Goal: Information Seeking & Learning: Learn about a topic

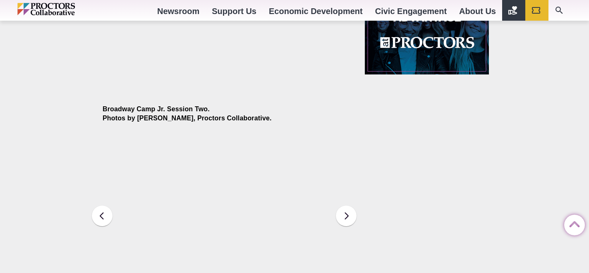
scroll to position [1020, 0]
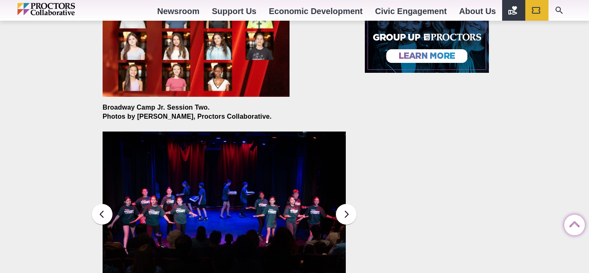
click at [207, 238] on img at bounding box center [224, 213] width 243 height 163
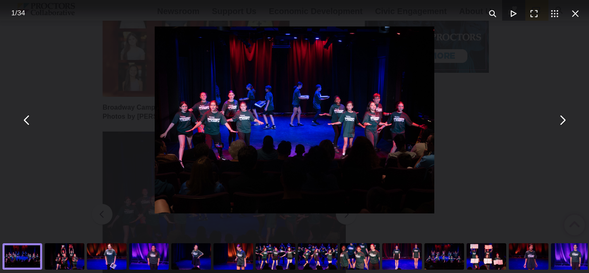
click at [105, 180] on div "You can close this modal content with the ESC key" at bounding box center [294, 120] width 589 height 240
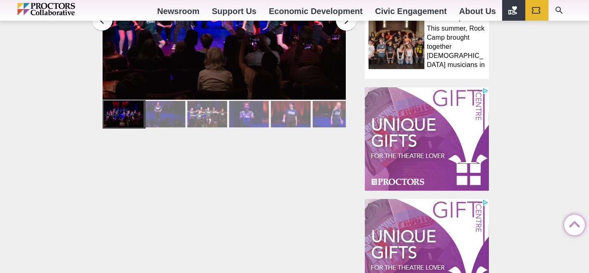
scroll to position [655, 0]
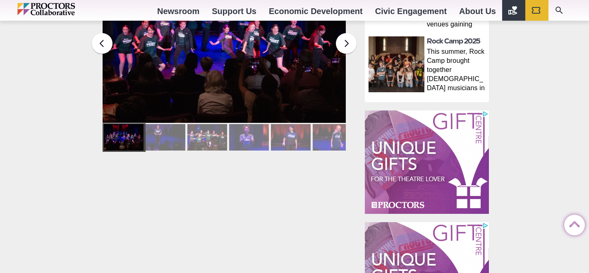
click at [253, 129] on div at bounding box center [249, 137] width 40 height 26
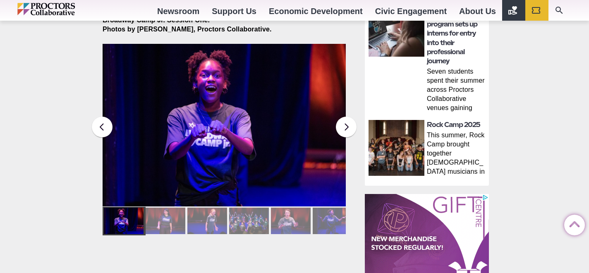
scroll to position [573, 0]
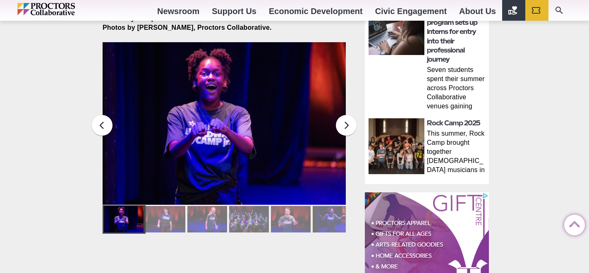
click at [204, 213] on div at bounding box center [207, 219] width 40 height 26
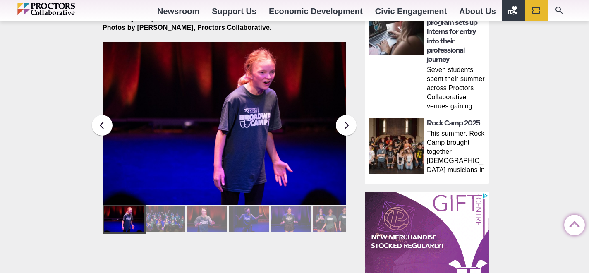
click at [244, 218] on div at bounding box center [249, 219] width 40 height 26
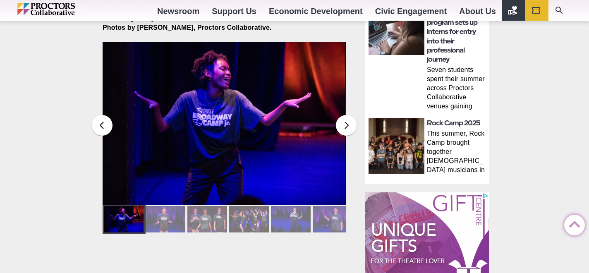
click at [167, 213] on div at bounding box center [166, 219] width 40 height 26
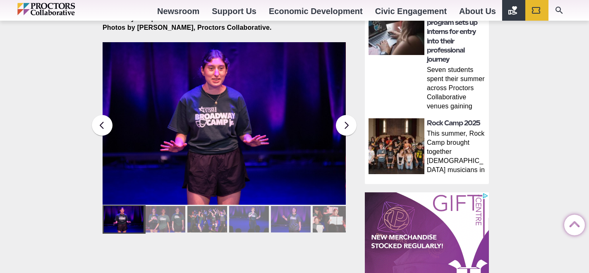
click at [176, 215] on div at bounding box center [166, 219] width 40 height 26
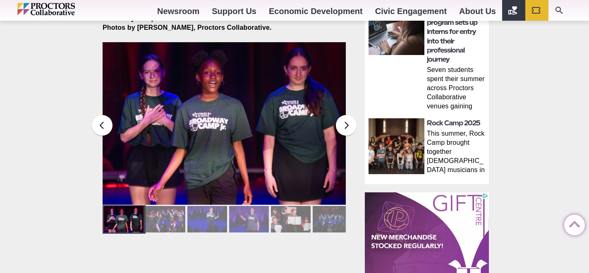
click at [176, 215] on div at bounding box center [166, 219] width 40 height 26
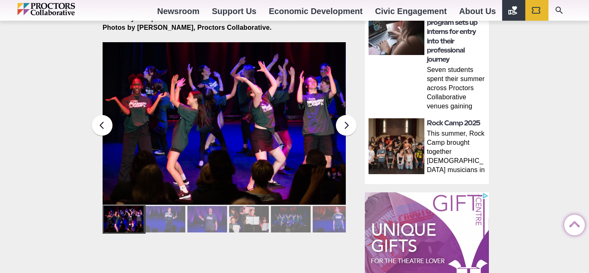
click at [240, 211] on div at bounding box center [249, 219] width 40 height 26
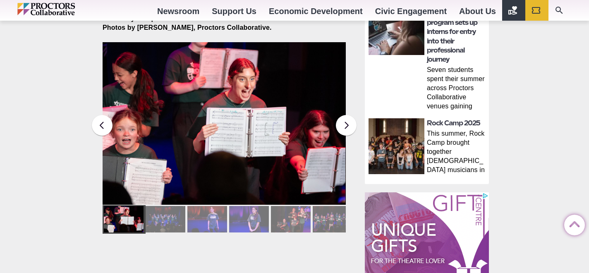
click at [208, 221] on div at bounding box center [207, 219] width 40 height 26
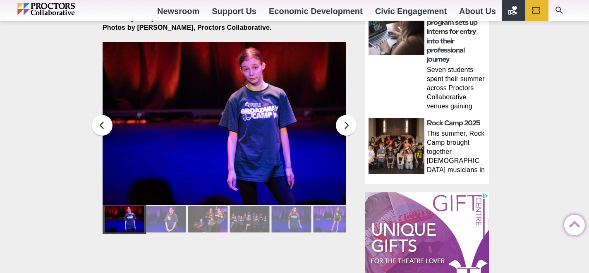
click at [202, 219] on div at bounding box center [208, 219] width 40 height 26
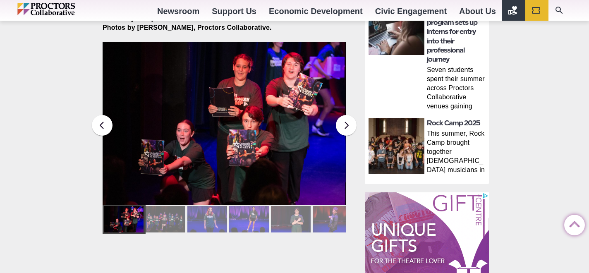
click at [202, 219] on div at bounding box center [207, 219] width 40 height 26
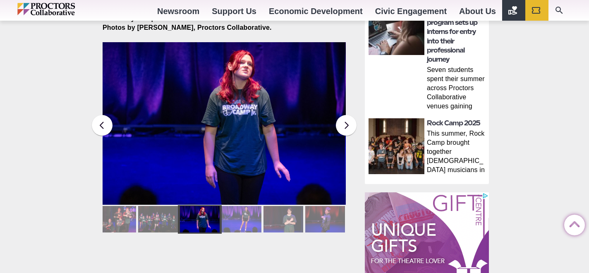
click at [156, 216] on div at bounding box center [158, 219] width 40 height 26
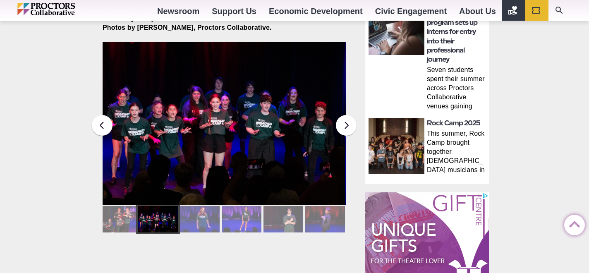
click at [121, 212] on div at bounding box center [116, 219] width 40 height 26
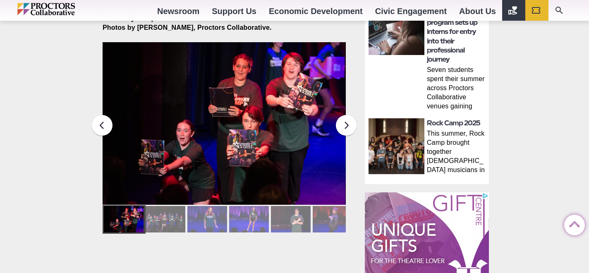
click at [245, 217] on div at bounding box center [249, 219] width 40 height 26
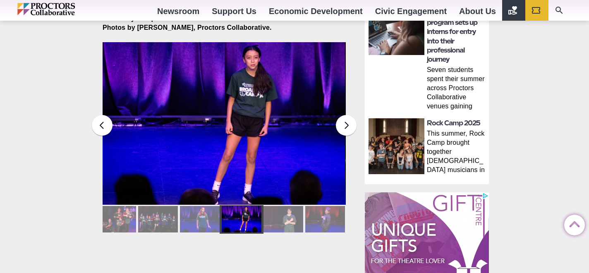
click at [280, 211] on div at bounding box center [284, 219] width 40 height 26
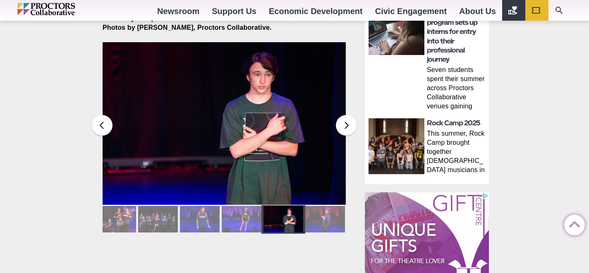
click at [315, 217] on div at bounding box center [325, 219] width 40 height 26
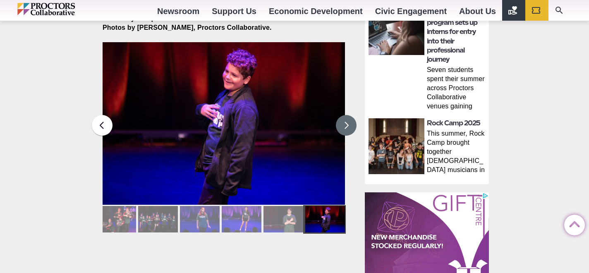
click at [341, 123] on button at bounding box center [346, 125] width 21 height 21
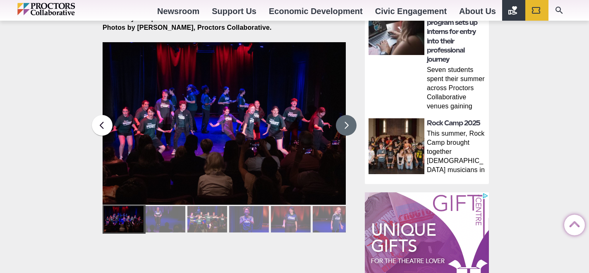
click at [120, 219] on div at bounding box center [124, 219] width 40 height 26
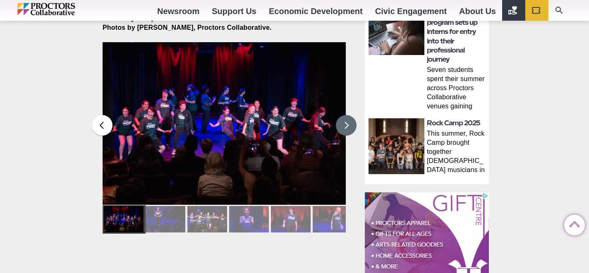
click at [174, 216] on div at bounding box center [166, 219] width 40 height 26
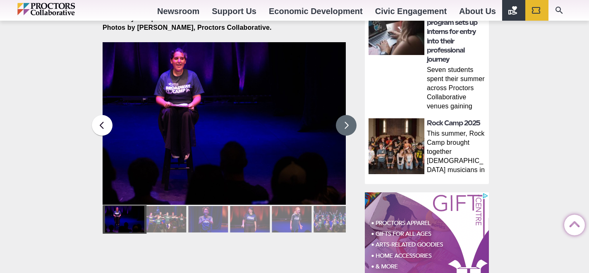
click at [173, 216] on div at bounding box center [166, 219] width 40 height 26
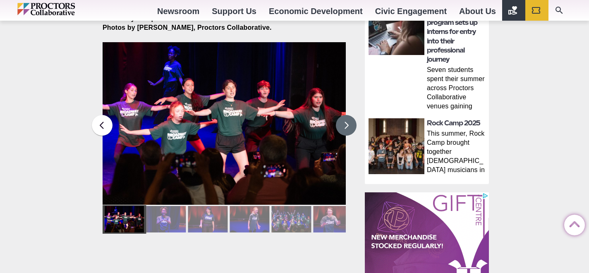
click at [173, 216] on div at bounding box center [166, 219] width 40 height 26
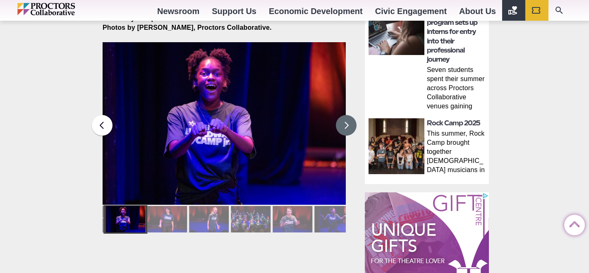
click at [173, 216] on div at bounding box center [167, 219] width 40 height 26
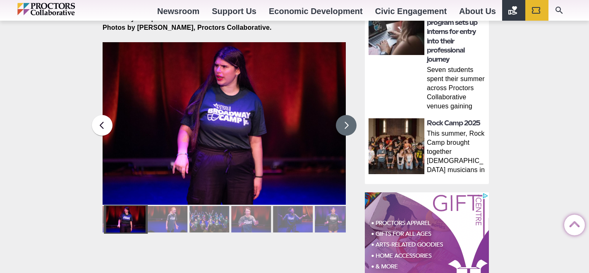
click at [173, 216] on div at bounding box center [168, 219] width 40 height 26
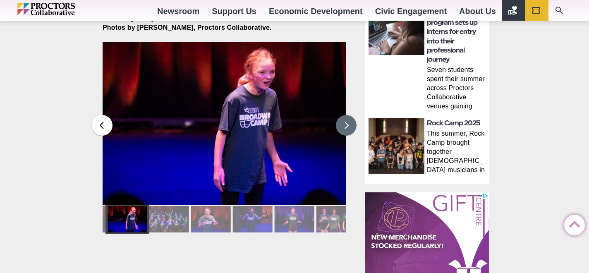
click at [173, 216] on div at bounding box center [169, 219] width 40 height 26
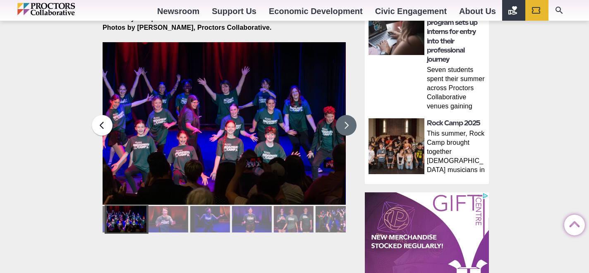
click at [173, 216] on div at bounding box center [168, 219] width 40 height 26
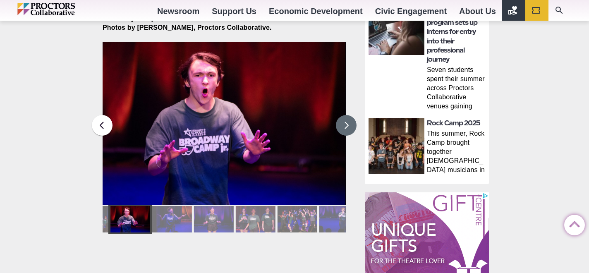
click at [173, 216] on div at bounding box center [172, 219] width 40 height 26
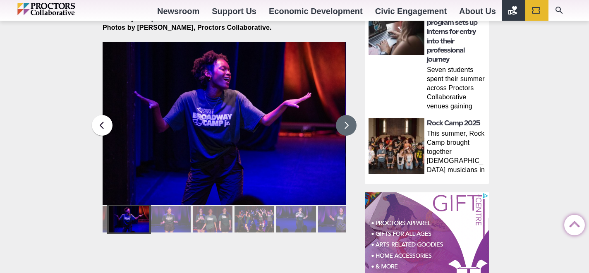
click at [173, 216] on div at bounding box center [171, 219] width 40 height 26
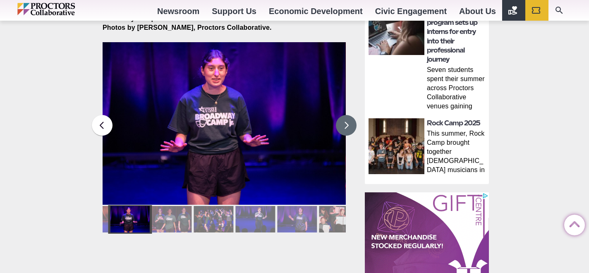
click at [173, 216] on div at bounding box center [172, 219] width 40 height 26
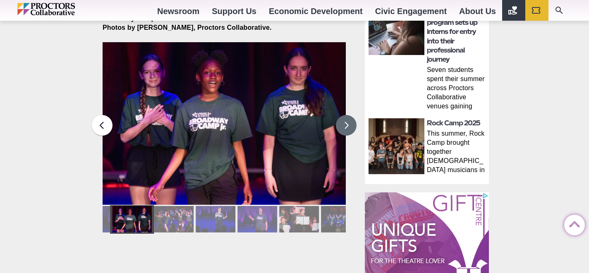
click at [173, 216] on div at bounding box center [174, 219] width 40 height 26
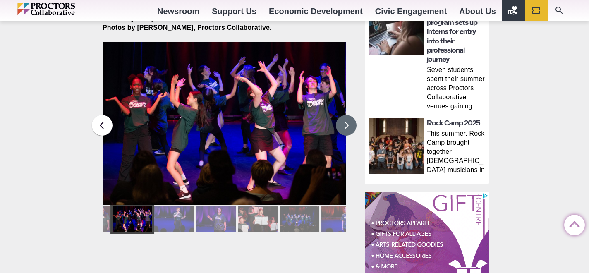
click at [173, 216] on div at bounding box center [174, 219] width 40 height 26
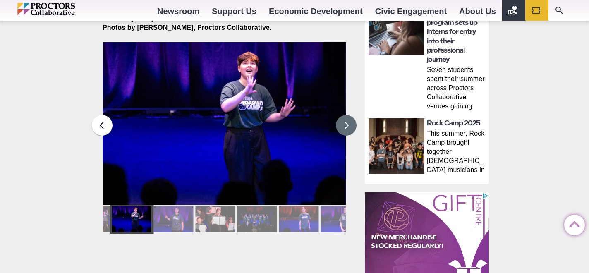
click at [173, 216] on div at bounding box center [174, 219] width 40 height 26
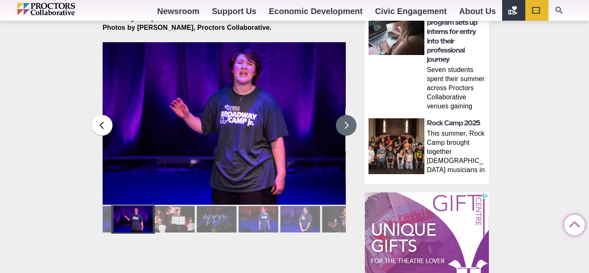
click at [173, 216] on div at bounding box center [175, 219] width 40 height 26
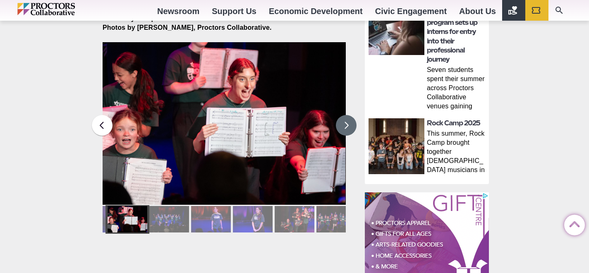
click at [173, 216] on div at bounding box center [169, 219] width 40 height 26
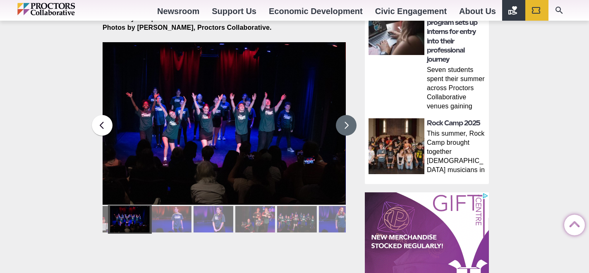
click at [173, 216] on div at bounding box center [171, 219] width 40 height 26
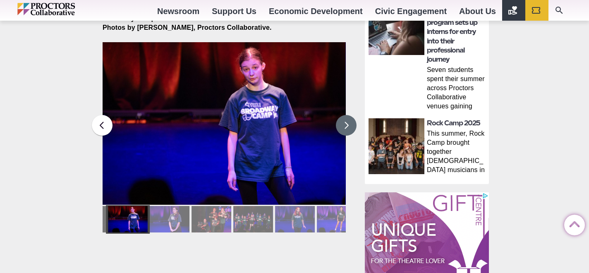
click at [173, 216] on div at bounding box center [170, 219] width 40 height 26
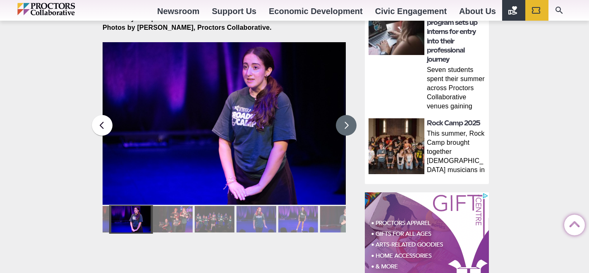
click at [173, 216] on div at bounding box center [173, 219] width 40 height 26
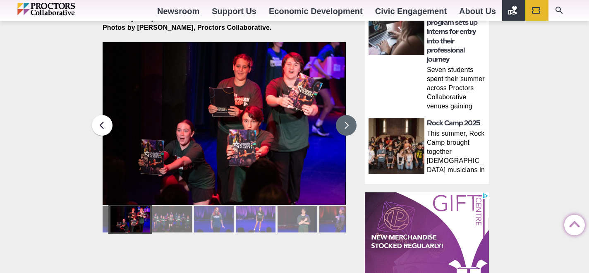
click at [173, 216] on div at bounding box center [172, 219] width 40 height 26
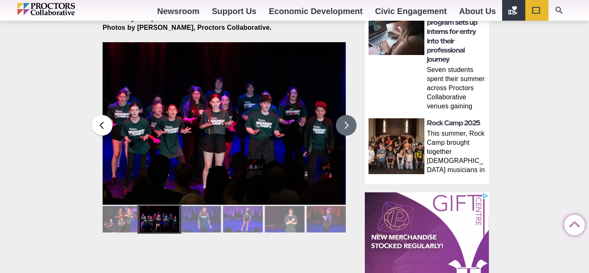
click at [173, 216] on div at bounding box center [159, 219] width 40 height 26
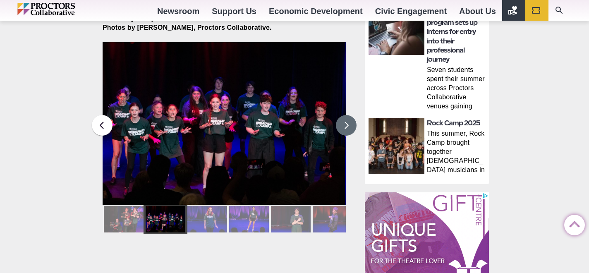
click at [202, 217] on div at bounding box center [207, 219] width 40 height 26
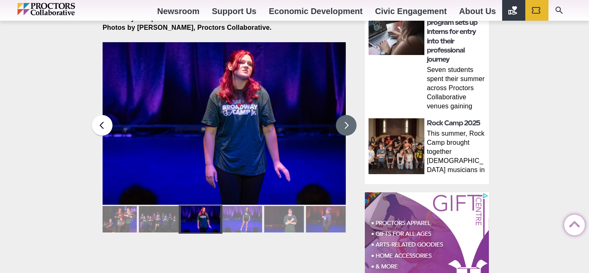
click at [233, 215] on div at bounding box center [242, 219] width 40 height 26
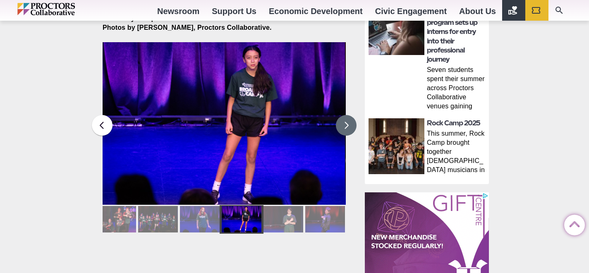
click at [273, 215] on div at bounding box center [284, 219] width 40 height 26
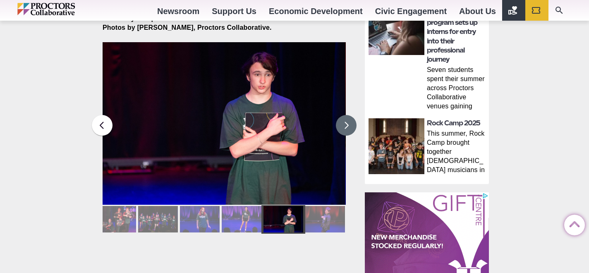
click at [322, 215] on div at bounding box center [325, 219] width 40 height 26
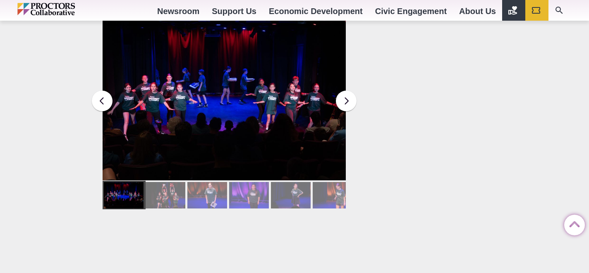
scroll to position [1133, 0]
click at [154, 190] on div at bounding box center [166, 195] width 40 height 26
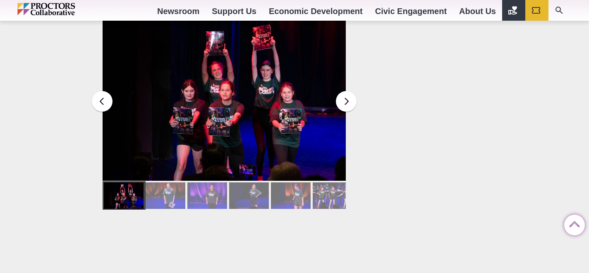
click at [155, 190] on div at bounding box center [166, 195] width 40 height 26
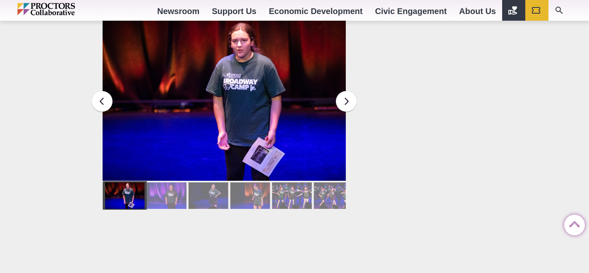
click at [155, 190] on div at bounding box center [166, 195] width 40 height 26
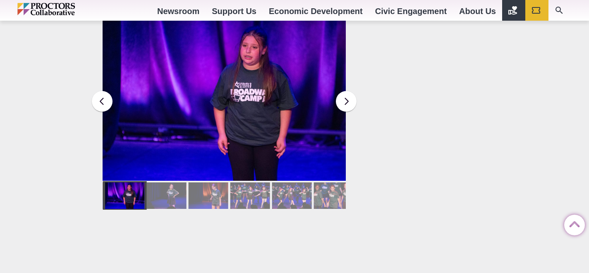
click at [155, 190] on div at bounding box center [166, 195] width 40 height 26
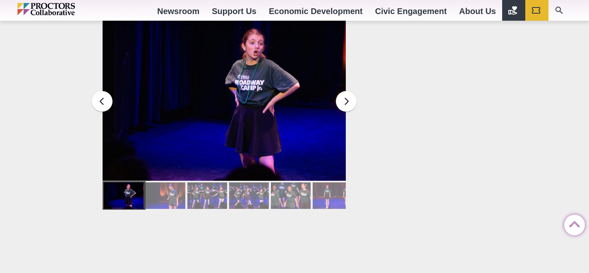
click at [155, 190] on div at bounding box center [166, 195] width 40 height 26
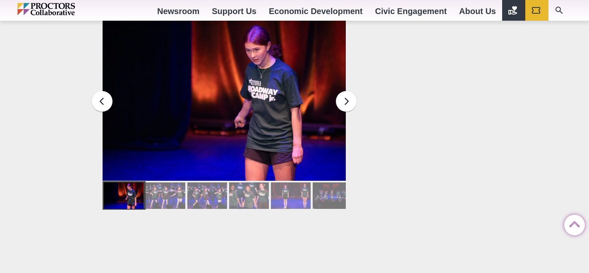
click at [154, 191] on div at bounding box center [166, 195] width 40 height 26
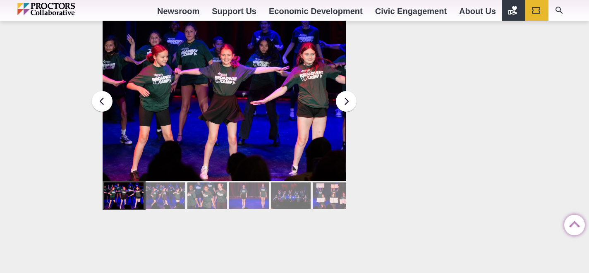
click at [154, 191] on div at bounding box center [166, 195] width 40 height 26
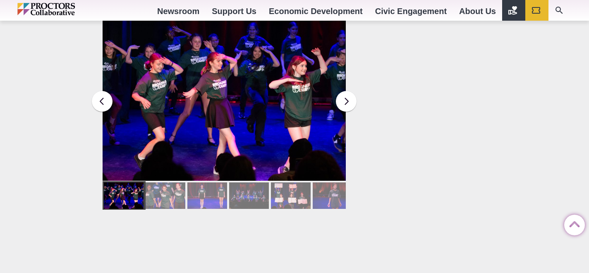
click at [154, 191] on div at bounding box center [166, 195] width 40 height 26
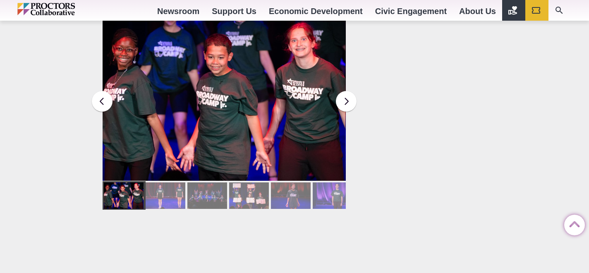
click at [154, 191] on div at bounding box center [166, 195] width 40 height 26
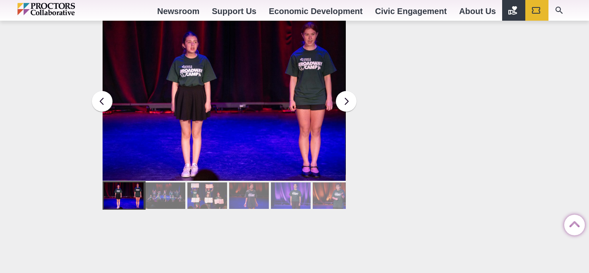
click at [154, 191] on div at bounding box center [166, 195] width 40 height 26
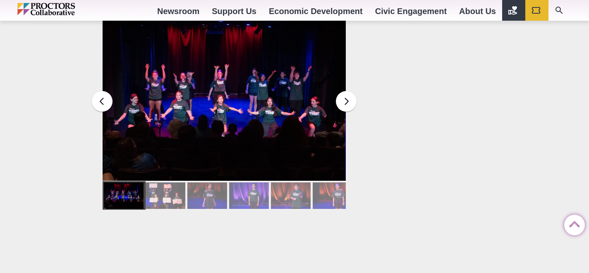
click at [154, 191] on div at bounding box center [166, 195] width 40 height 26
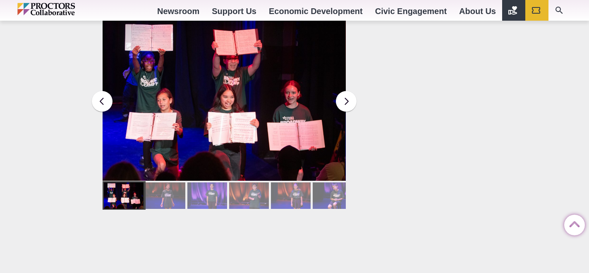
click at [154, 191] on div at bounding box center [166, 195] width 40 height 26
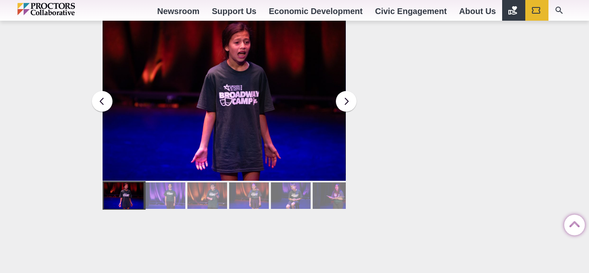
click at [154, 191] on div at bounding box center [166, 195] width 40 height 26
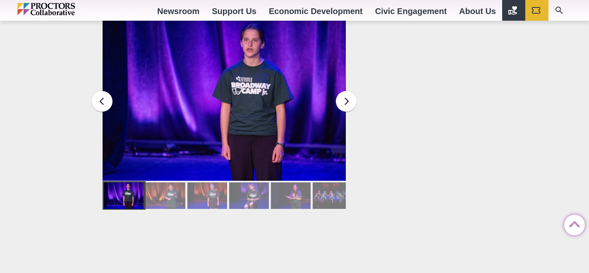
click at [154, 191] on div at bounding box center [166, 195] width 40 height 26
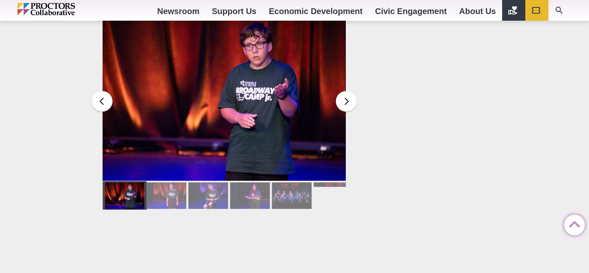
click at [154, 191] on div at bounding box center [166, 195] width 40 height 26
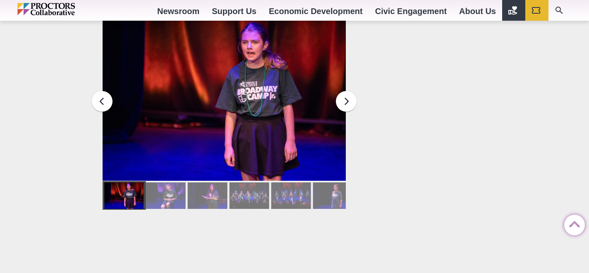
click at [154, 191] on div at bounding box center [166, 195] width 40 height 26
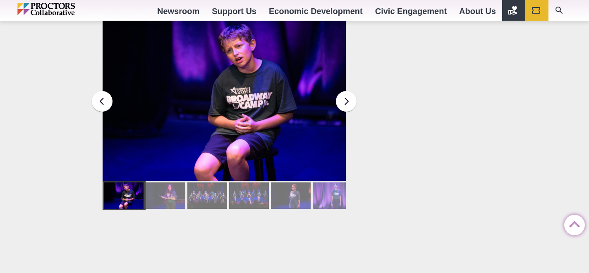
click at [154, 191] on div at bounding box center [166, 195] width 40 height 26
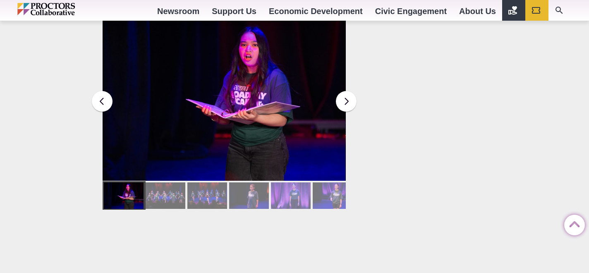
click at [154, 191] on div at bounding box center [166, 195] width 40 height 26
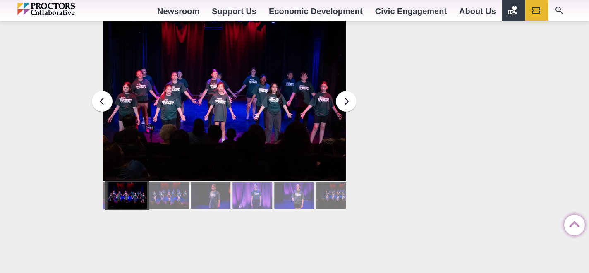
click at [154, 191] on div at bounding box center [169, 195] width 40 height 26
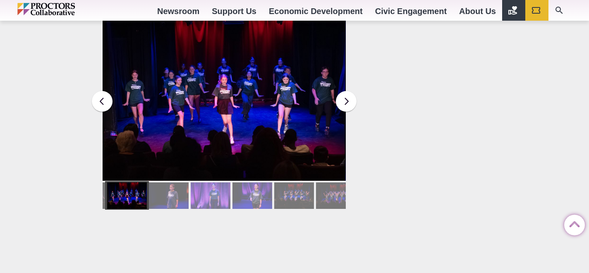
click at [154, 191] on div at bounding box center [169, 195] width 40 height 26
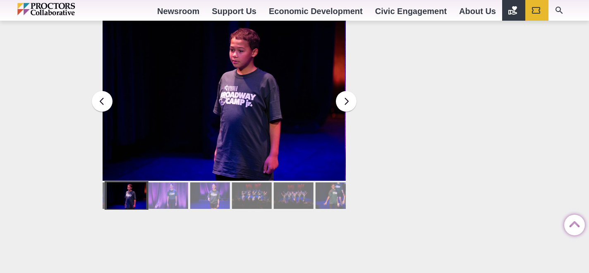
click at [154, 191] on div at bounding box center [168, 195] width 40 height 26
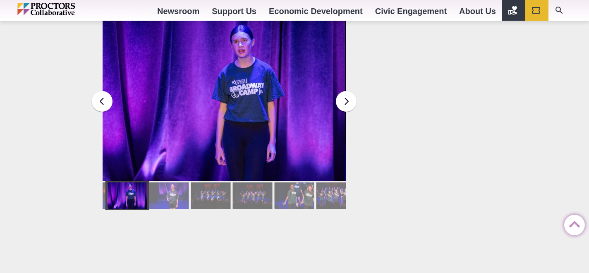
click at [154, 191] on div at bounding box center [169, 195] width 40 height 26
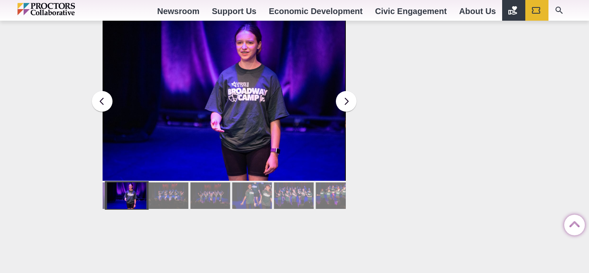
click at [154, 191] on div at bounding box center [169, 195] width 40 height 26
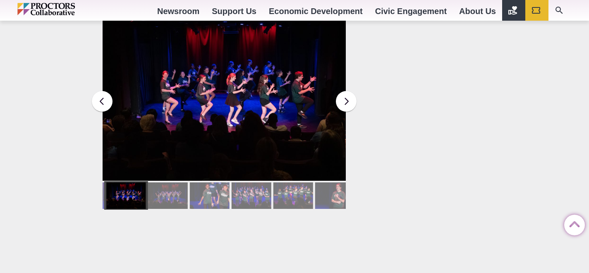
click at [154, 191] on div at bounding box center [168, 195] width 40 height 26
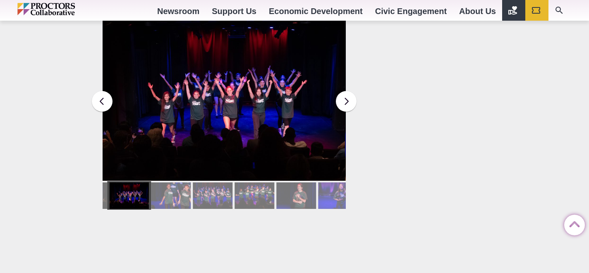
click at [154, 191] on div at bounding box center [171, 195] width 40 height 26
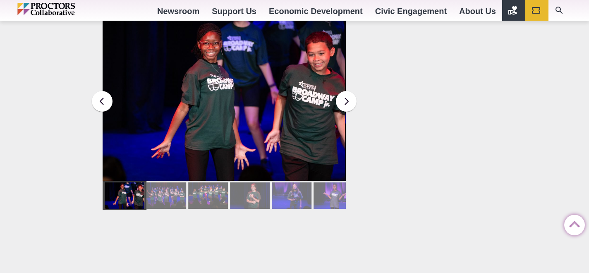
click at [154, 191] on div at bounding box center [166, 195] width 40 height 26
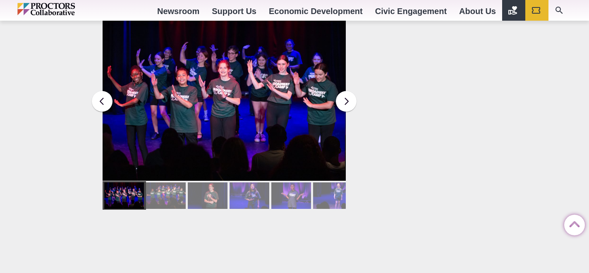
click at [154, 191] on div at bounding box center [166, 195] width 40 height 26
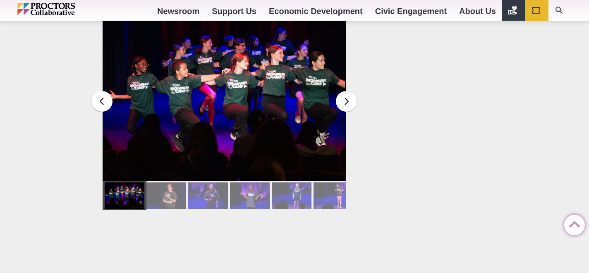
click at [154, 191] on div at bounding box center [166, 195] width 40 height 26
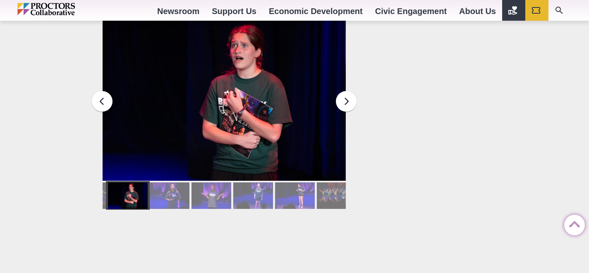
click at [154, 191] on div at bounding box center [169, 195] width 40 height 26
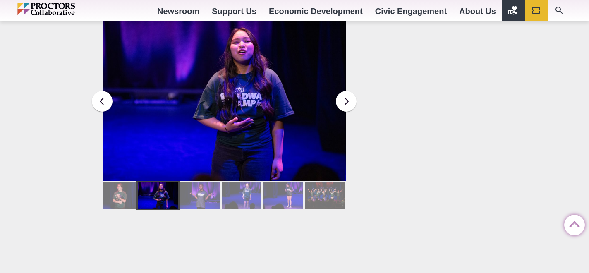
click at [187, 185] on div at bounding box center [200, 195] width 40 height 26
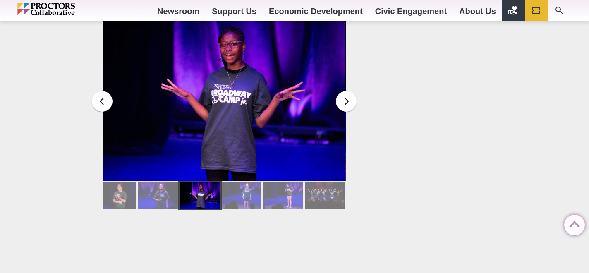
click at [227, 182] on div at bounding box center [242, 195] width 40 height 26
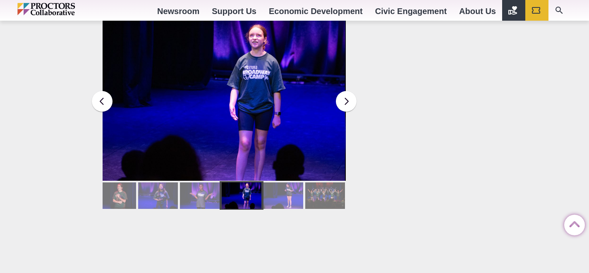
click at [272, 186] on div at bounding box center [284, 195] width 40 height 26
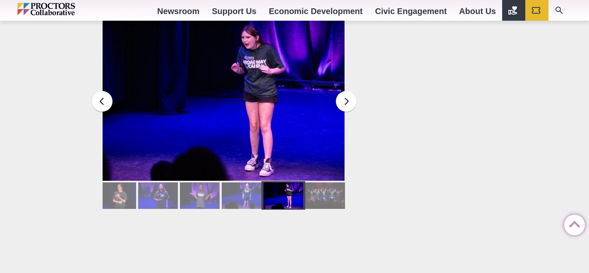
click at [325, 186] on div at bounding box center [325, 195] width 40 height 26
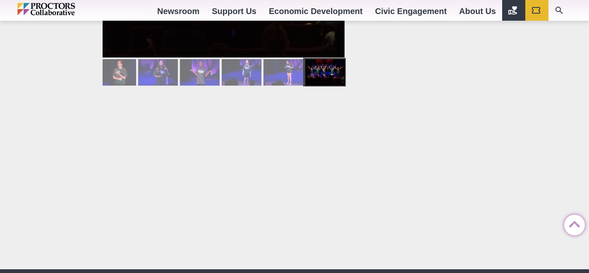
scroll to position [1263, 0]
